Goal: Task Accomplishment & Management: Use online tool/utility

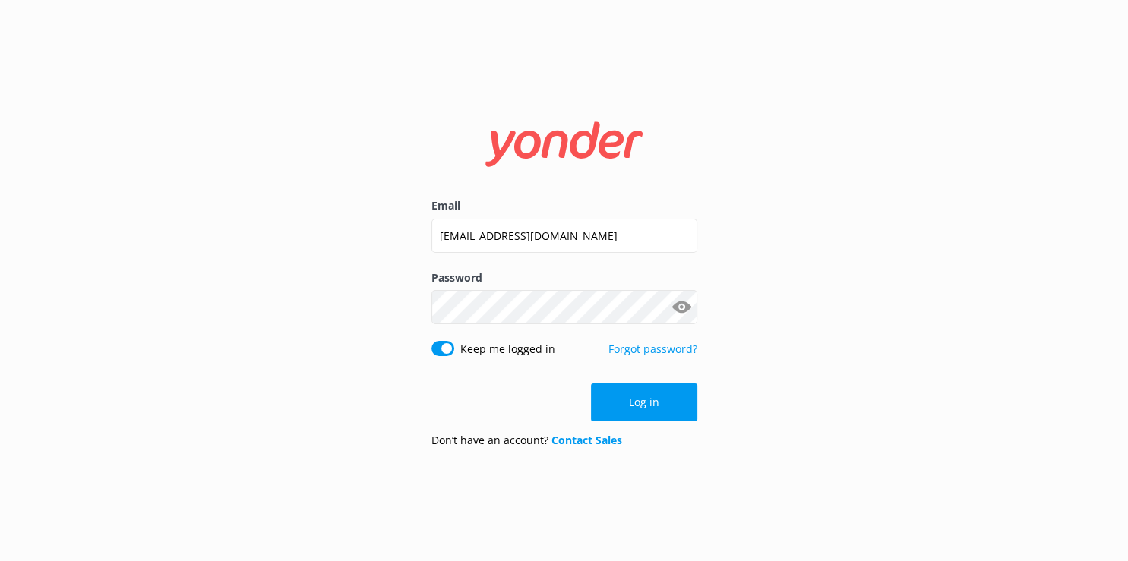
click at [683, 314] on button "Show password" at bounding box center [682, 307] width 30 height 30
click at [637, 412] on button "Log in" at bounding box center [644, 402] width 106 height 38
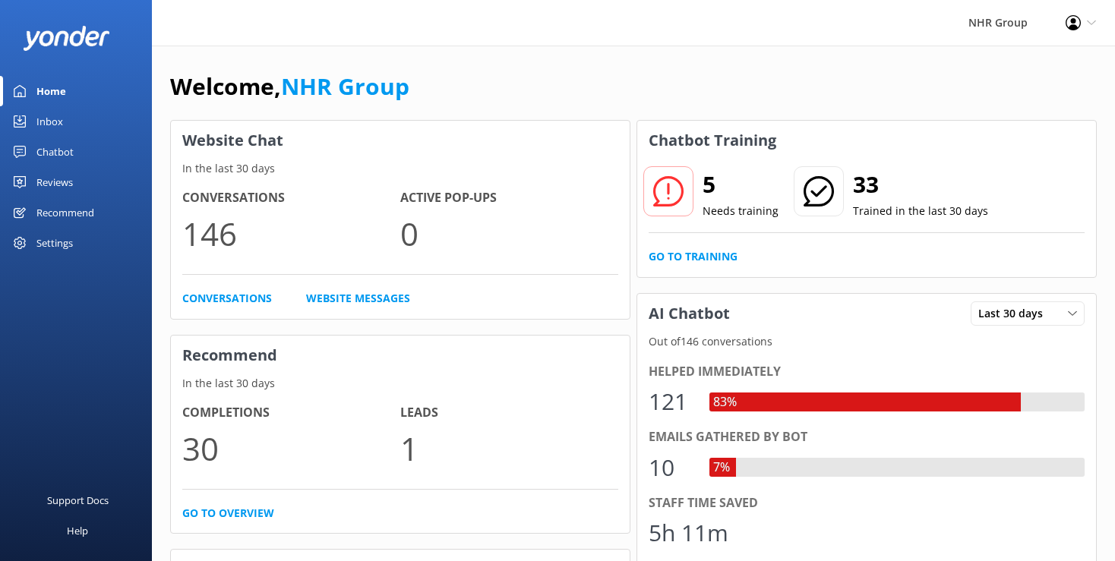
click at [53, 114] on div "Inbox" at bounding box center [49, 121] width 27 height 30
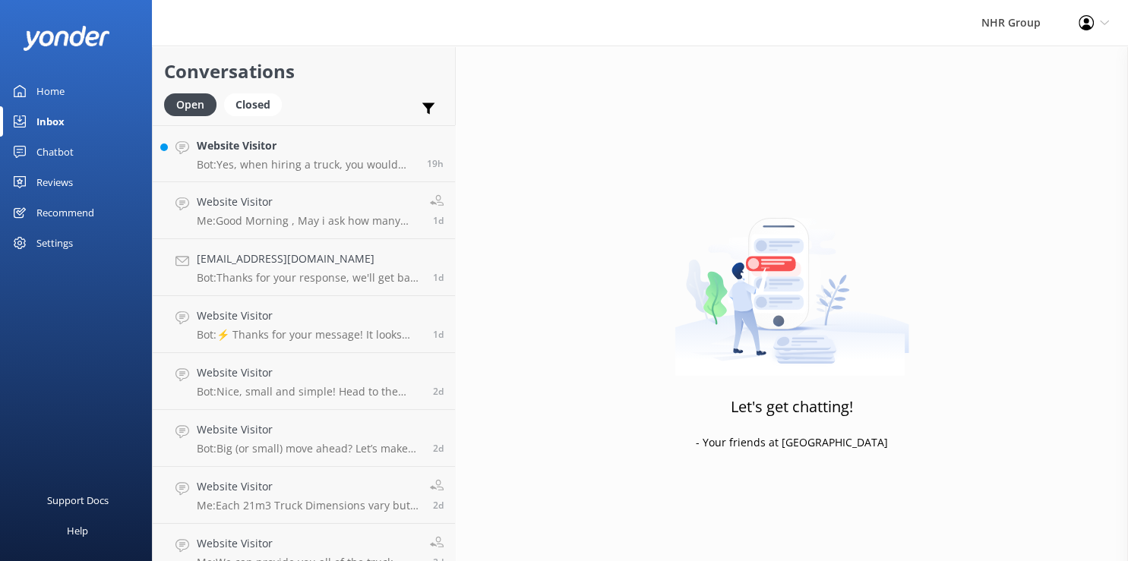
click at [68, 151] on div "Chatbot" at bounding box center [54, 152] width 37 height 30
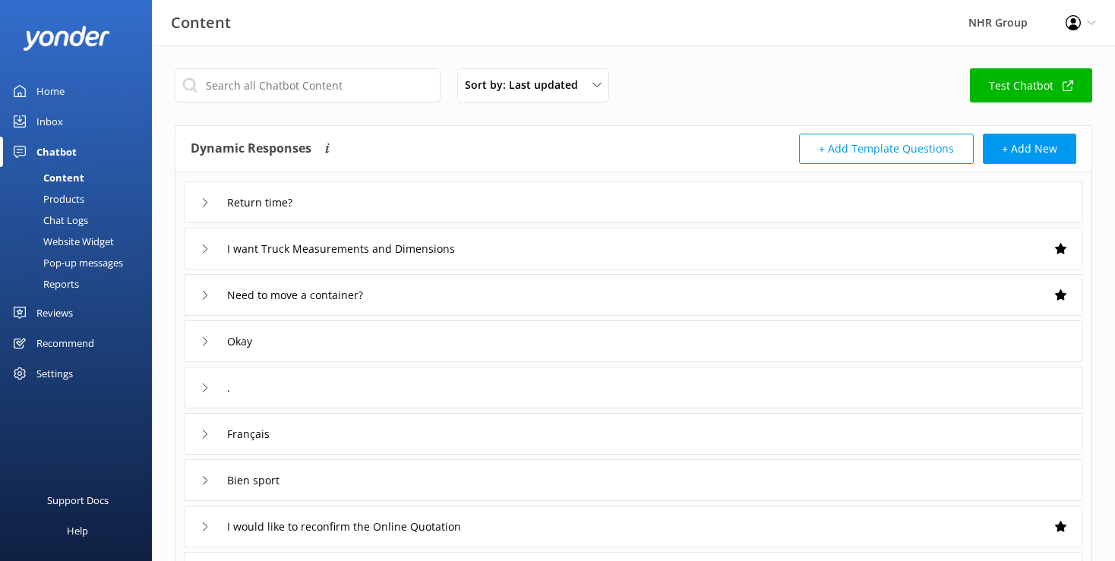
click at [65, 128] on link "Inbox" at bounding box center [76, 121] width 152 height 30
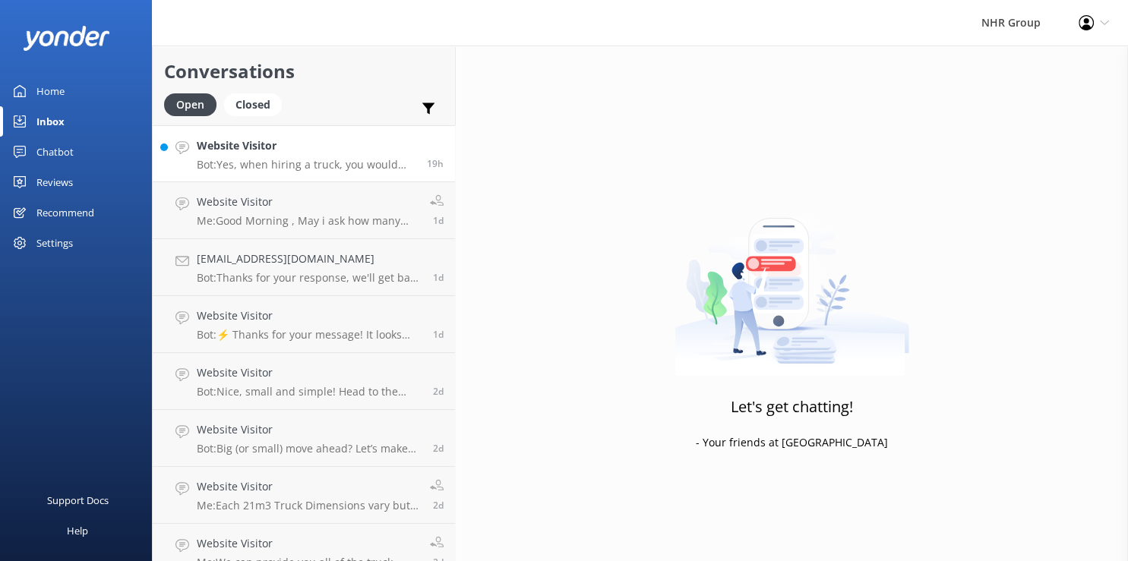
click at [284, 152] on h4 "Website Visitor" at bounding box center [306, 145] width 219 height 17
